Goal: Task Accomplishment & Management: Manage account settings

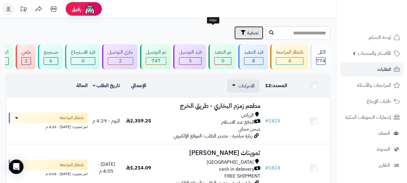
click at [247, 33] on span "تصفية" at bounding box center [252, 32] width 11 height 7
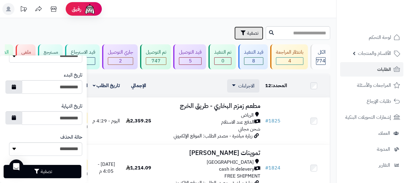
scroll to position [358, 0]
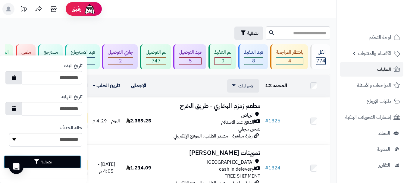
click at [46, 161] on button "تصفية" at bounding box center [43, 161] width 78 height 13
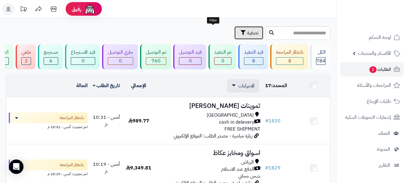
click at [247, 33] on span "تصفية" at bounding box center [252, 32] width 11 height 7
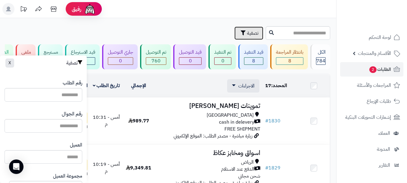
scroll to position [358, 0]
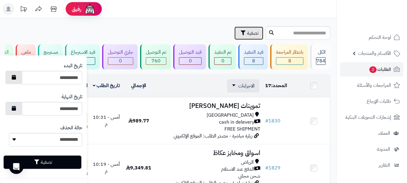
click at [16, 77] on icon "button" at bounding box center [14, 77] width 4 height 5
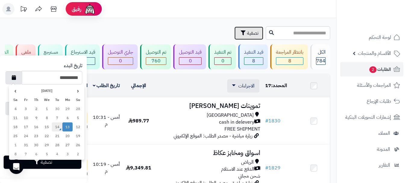
click at [56, 125] on td "14" at bounding box center [57, 126] width 11 height 9
type input "**********"
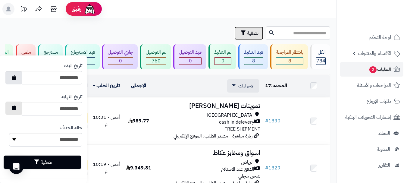
click at [14, 109] on button "button" at bounding box center [13, 108] width 17 height 13
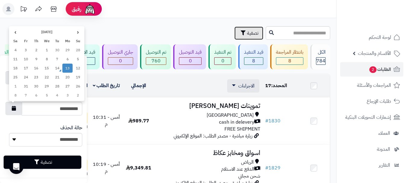
drag, startPoint x: 58, startPoint y: 69, endPoint x: 41, endPoint y: 101, distance: 36.2
click at [58, 69] on td "14" at bounding box center [57, 68] width 11 height 9
type input "**********"
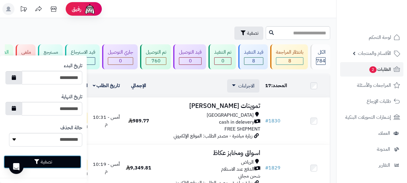
click at [37, 161] on icon "button" at bounding box center [36, 161] width 5 height 5
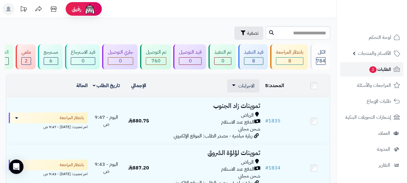
click at [371, 71] on span "2" at bounding box center [373, 69] width 8 height 7
